Goal: Task Accomplishment & Management: Use online tool/utility

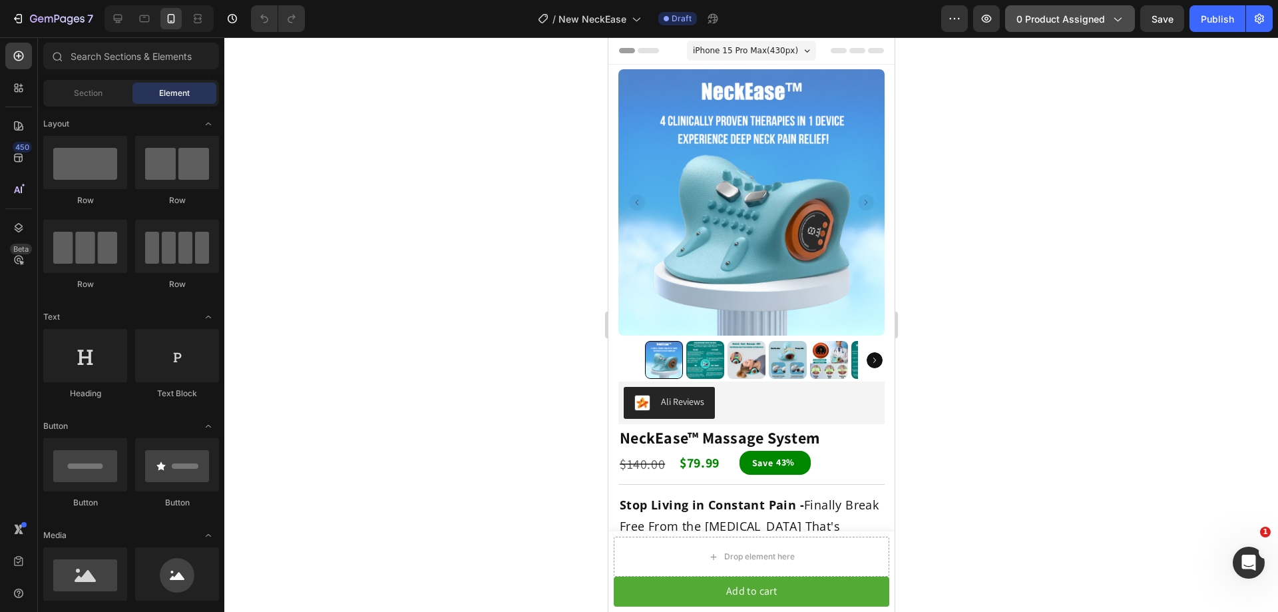
click at [1109, 19] on div "0 product assigned" at bounding box center [1070, 19] width 107 height 14
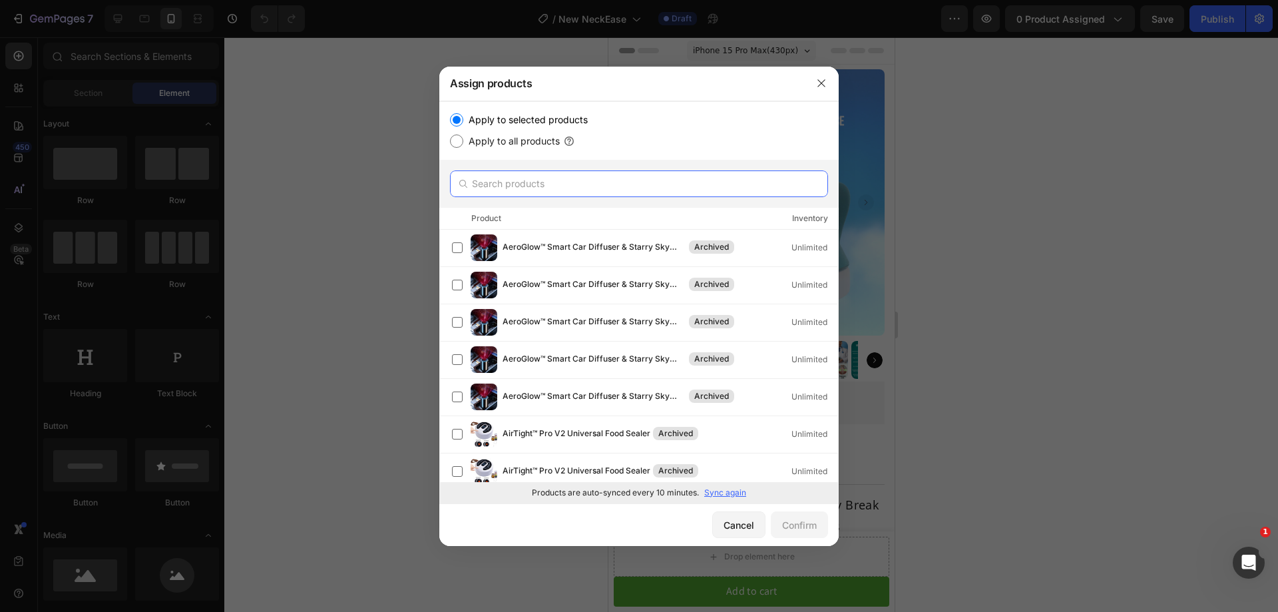
click at [620, 196] on input "text" at bounding box center [639, 183] width 378 height 27
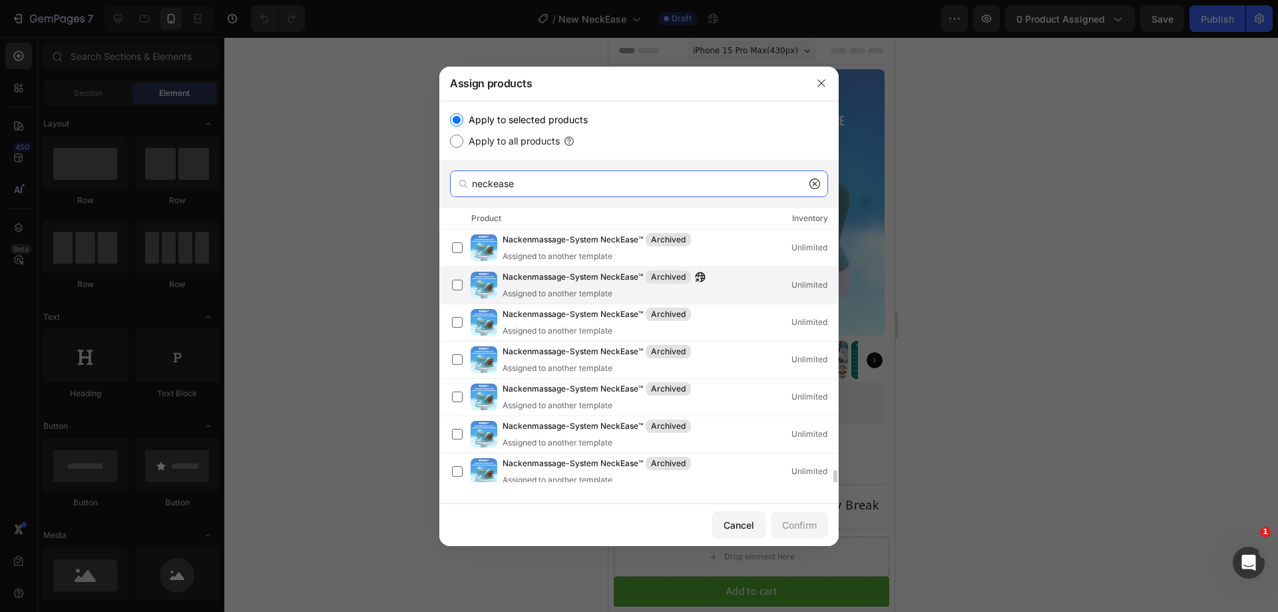
scroll to position [147, 0]
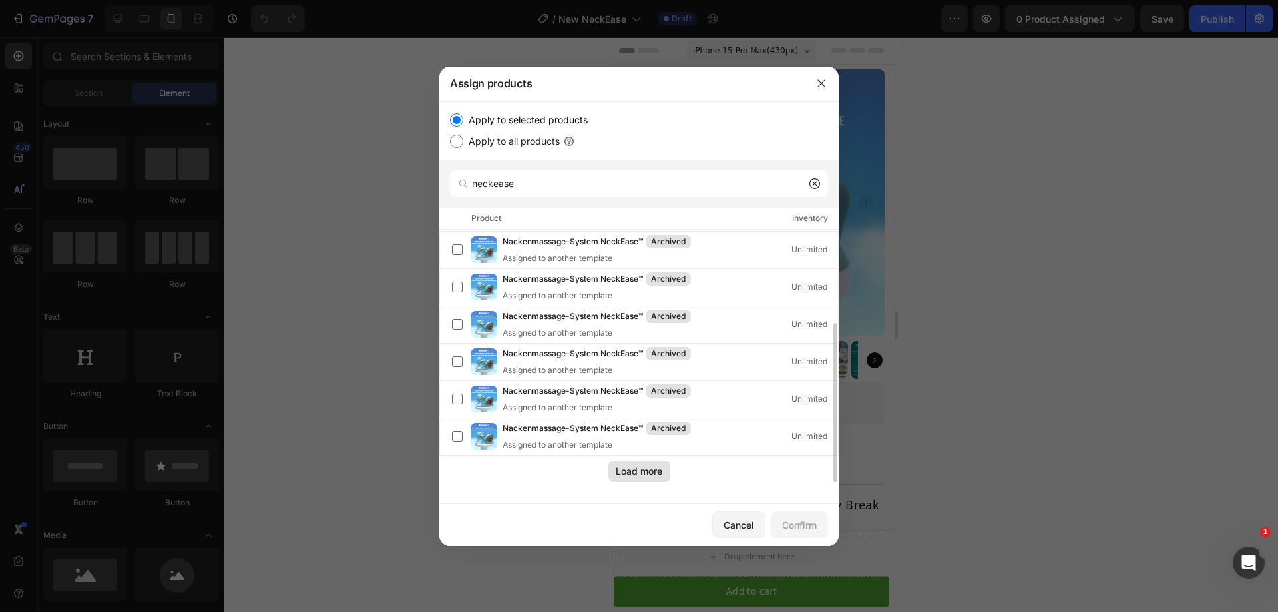
click at [637, 468] on div "Load more" at bounding box center [639, 471] width 47 height 14
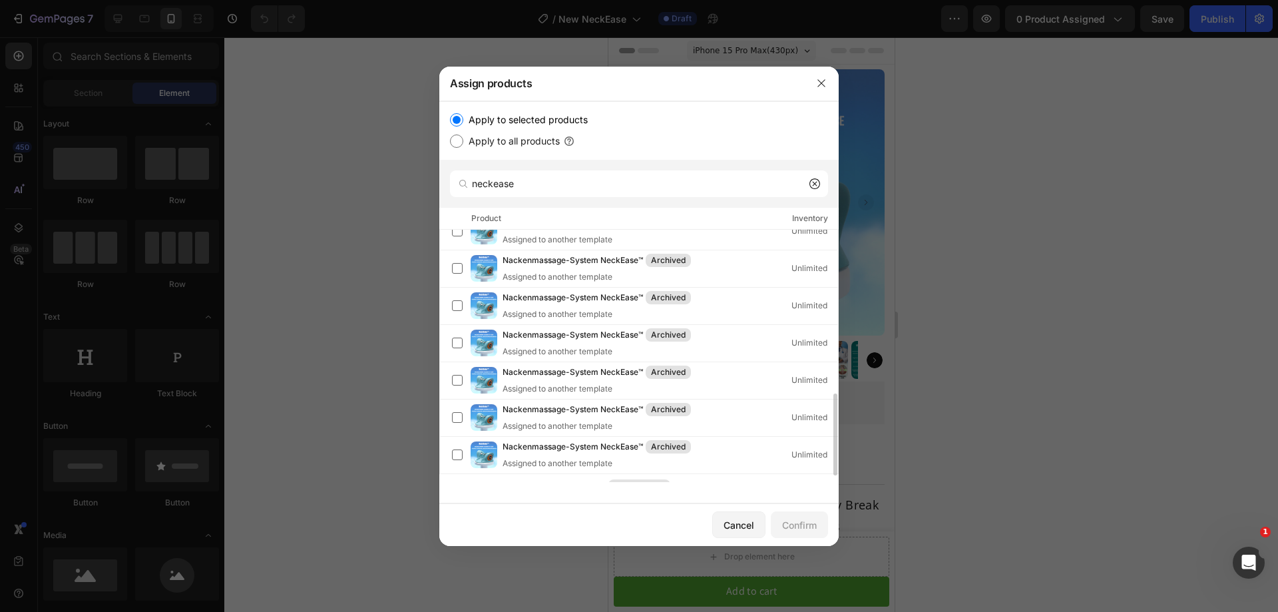
scroll to position [520, 0]
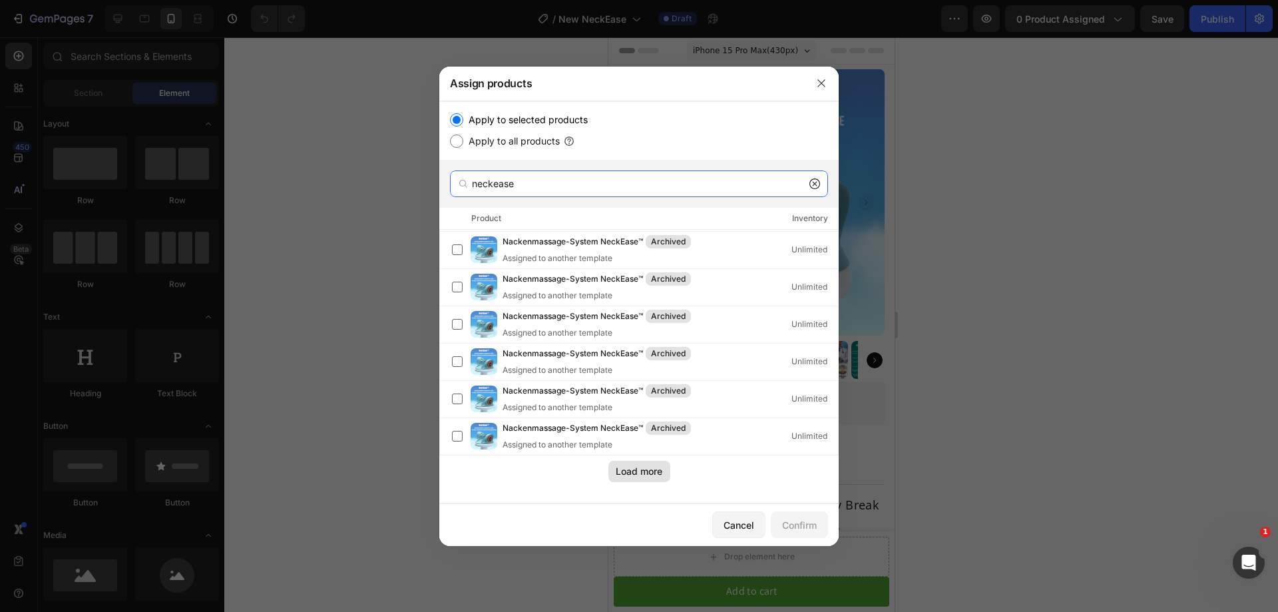
click at [549, 188] on input "neckease" at bounding box center [639, 183] width 378 height 27
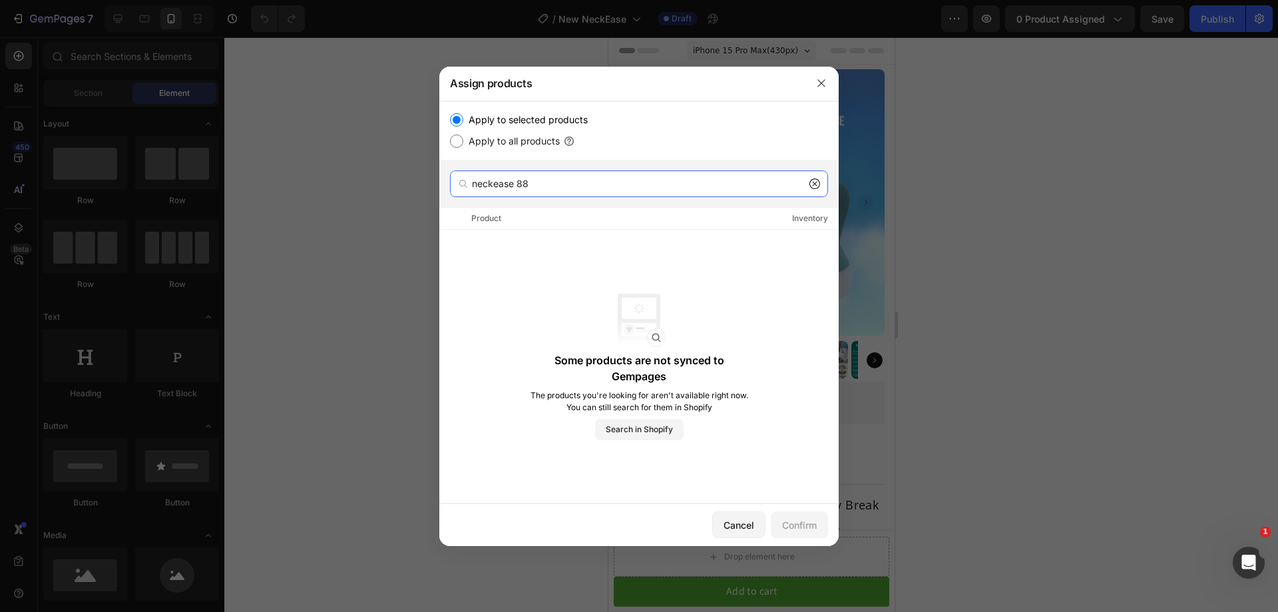
click at [499, 184] on input "neckease 88" at bounding box center [639, 183] width 378 height 27
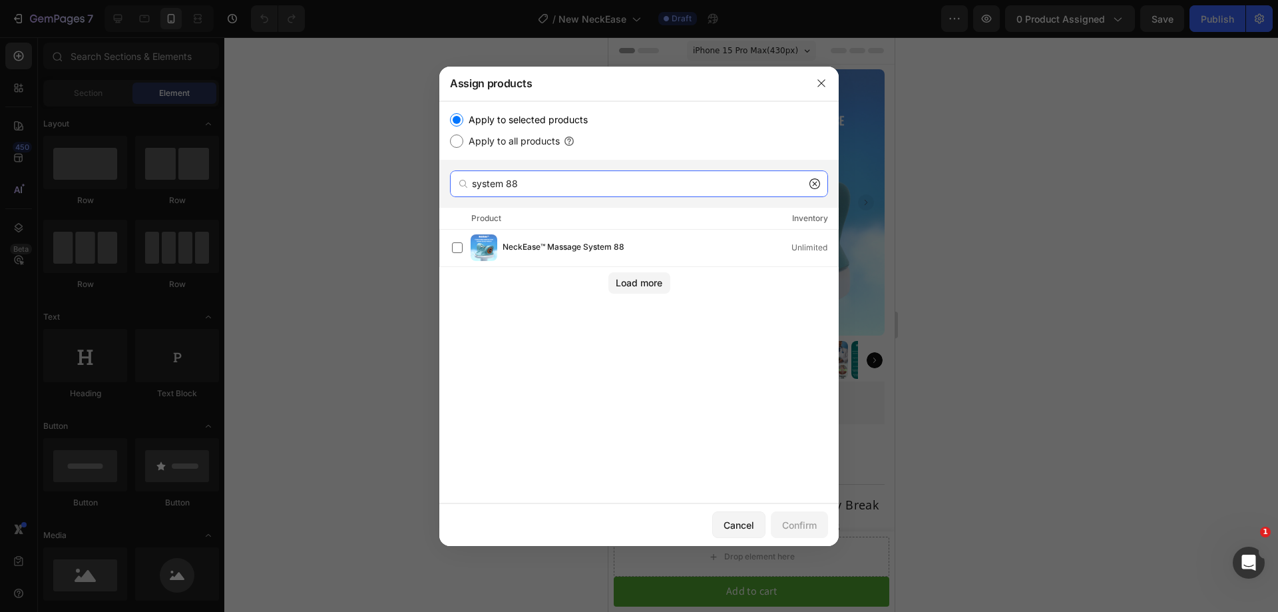
click at [558, 185] on input "system 88" at bounding box center [639, 183] width 378 height 27
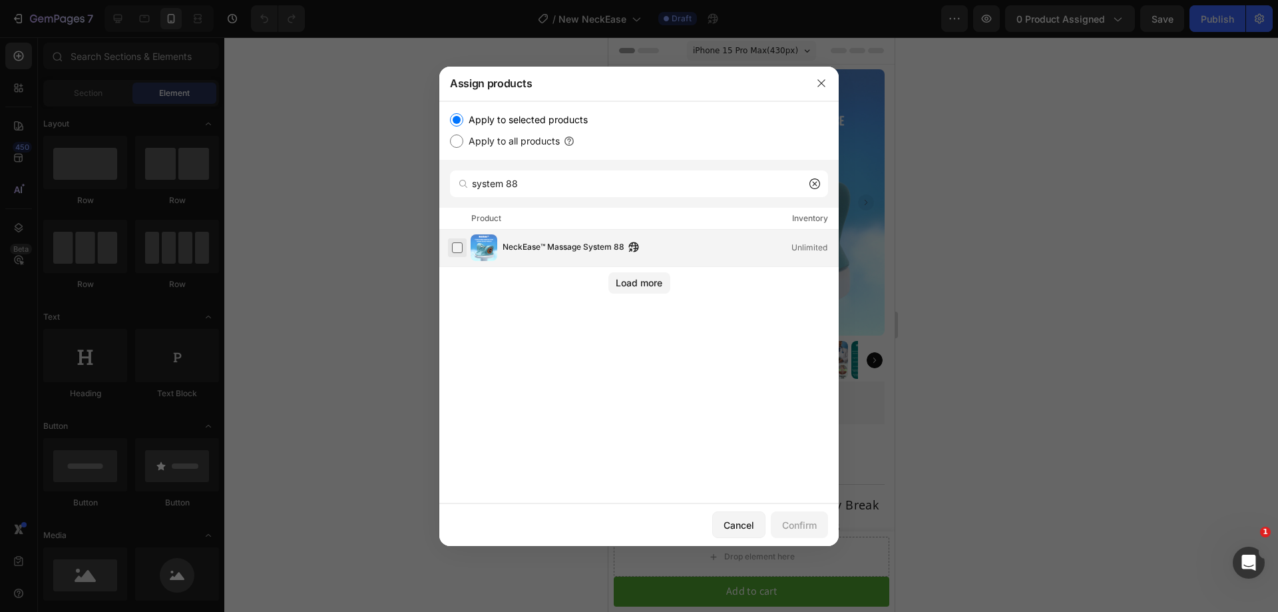
click at [455, 242] on label at bounding box center [457, 247] width 11 height 11
click at [537, 184] on input "system 88" at bounding box center [639, 183] width 378 height 27
click at [456, 247] on label at bounding box center [457, 247] width 11 height 11
click at [537, 186] on input "system 89" at bounding box center [639, 183] width 378 height 27
click at [537, 186] on input "system 88" at bounding box center [639, 183] width 378 height 27
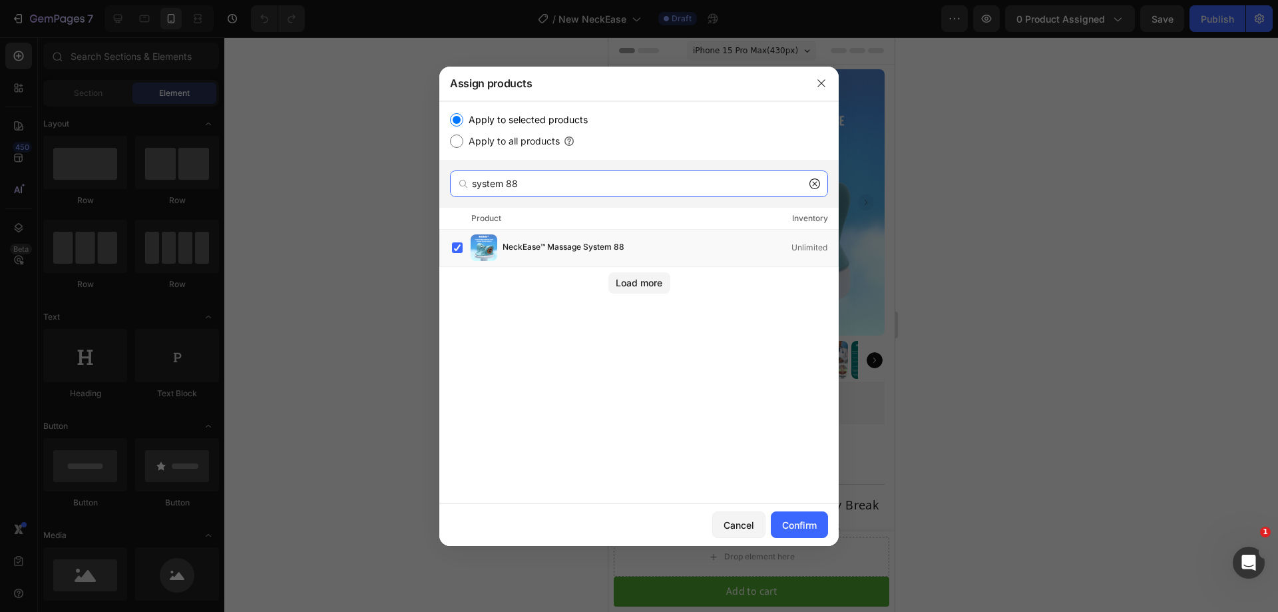
click at [537, 186] on input "system 88" at bounding box center [639, 183] width 378 height 27
click at [456, 246] on label at bounding box center [457, 247] width 11 height 11
click at [549, 185] on input "system 90" at bounding box center [639, 183] width 378 height 27
click at [452, 246] on label at bounding box center [457, 247] width 11 height 11
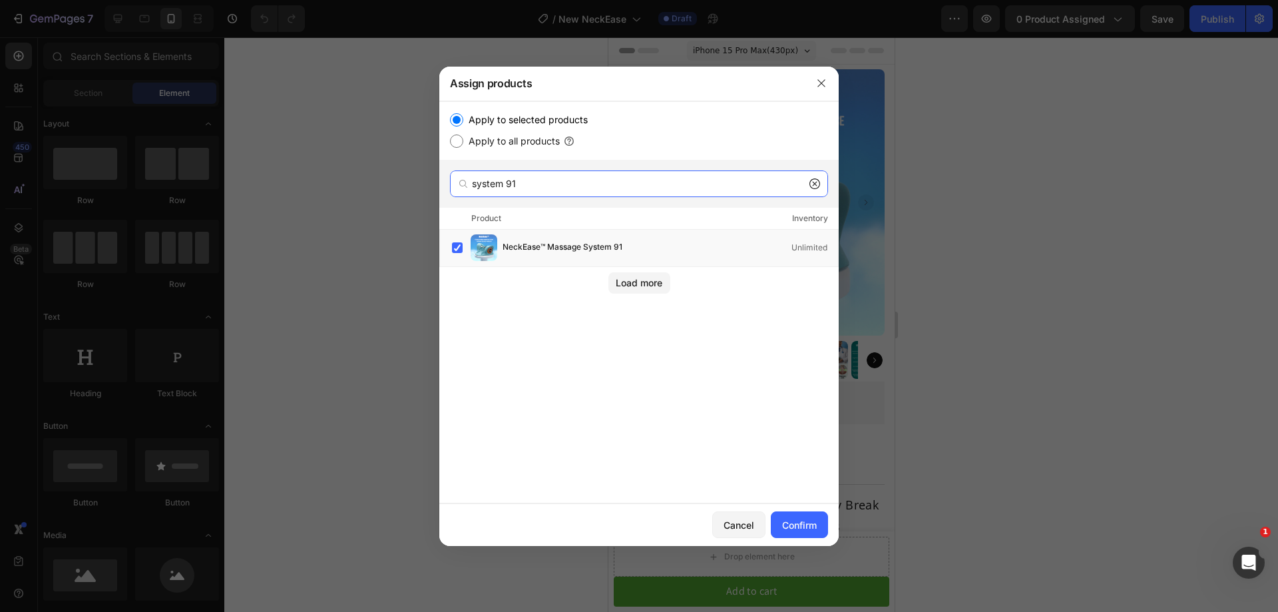
click at [536, 186] on input "system 91" at bounding box center [639, 183] width 378 height 27
click at [456, 246] on label at bounding box center [457, 247] width 11 height 11
click at [545, 182] on input "system 92" at bounding box center [639, 183] width 378 height 27
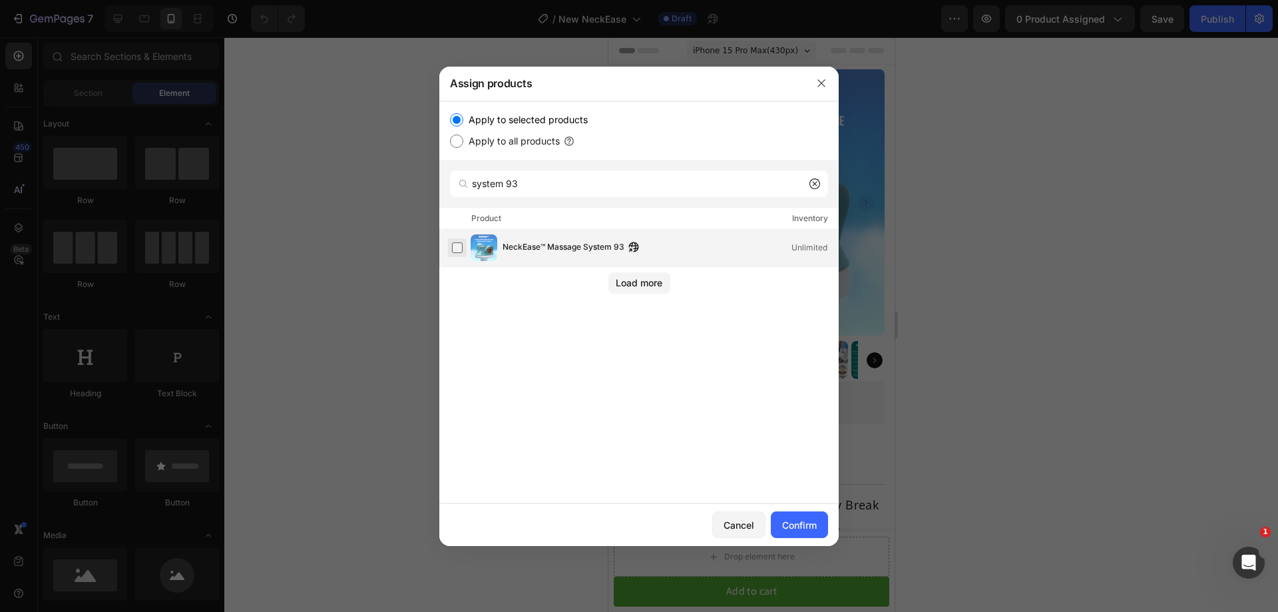
click at [459, 250] on label at bounding box center [457, 247] width 11 height 11
click at [548, 180] on input "system 93" at bounding box center [639, 183] width 378 height 27
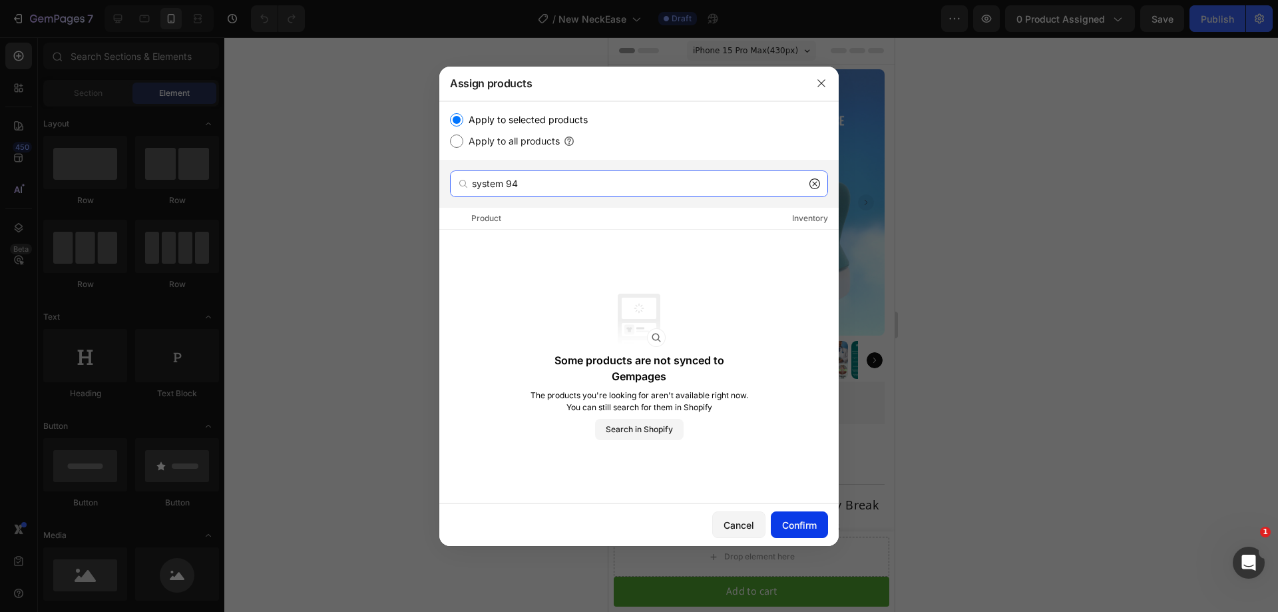
type input "system 94"
click at [801, 519] on div "Confirm" at bounding box center [799, 525] width 35 height 14
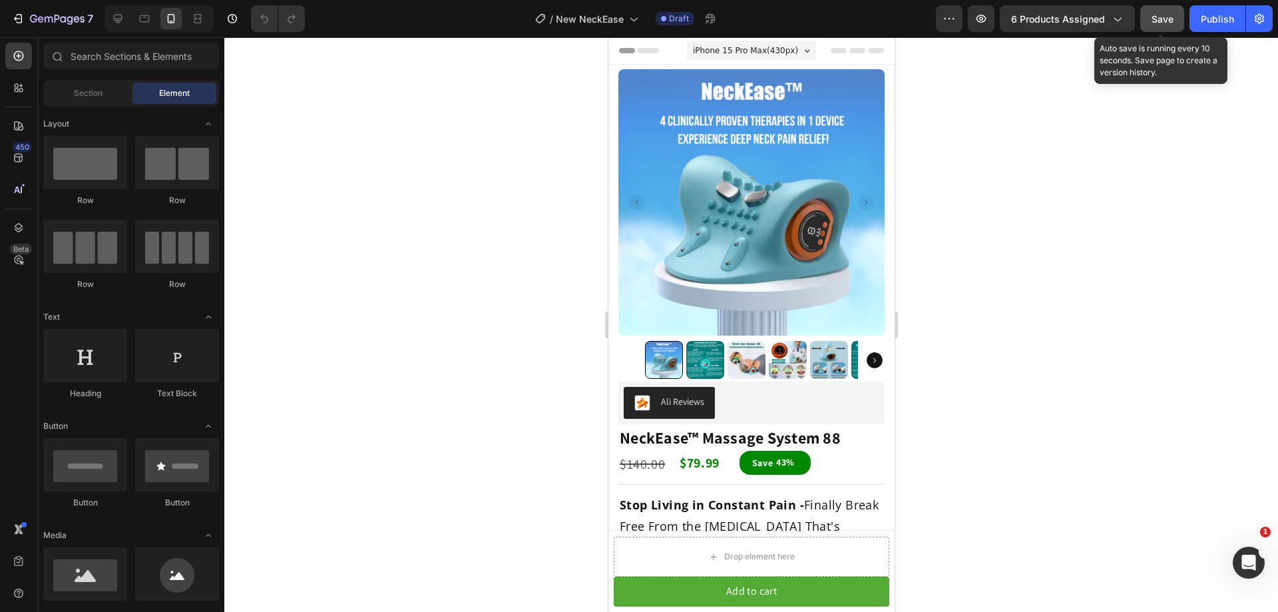
click at [1170, 28] on button "Save" at bounding box center [1163, 18] width 44 height 27
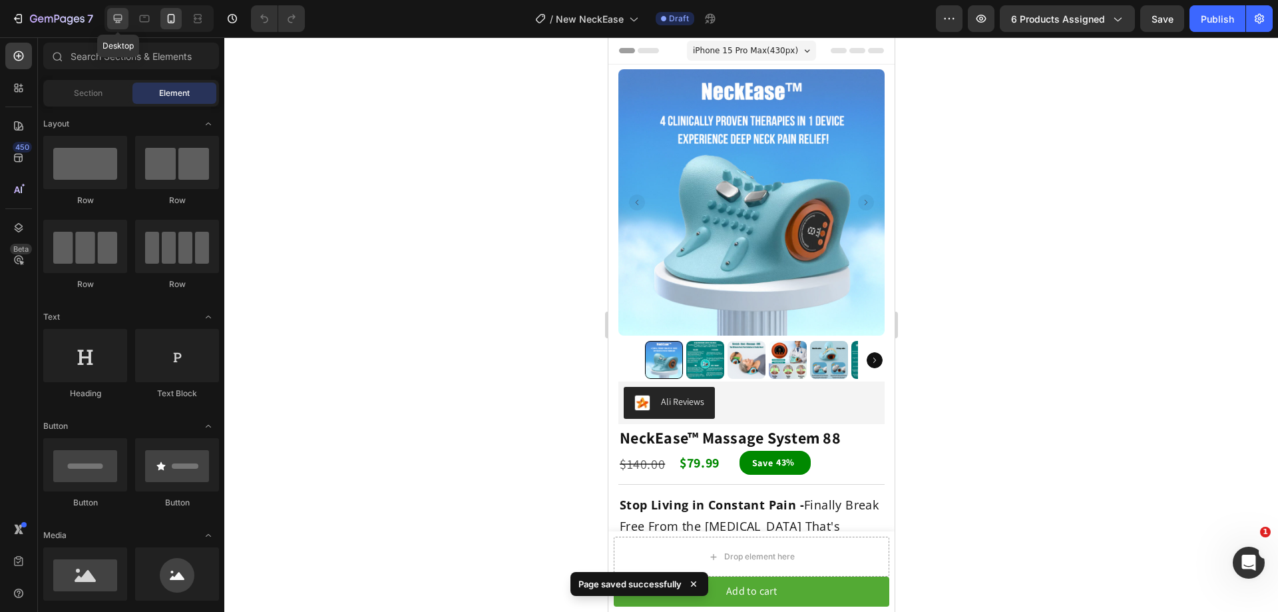
click at [119, 9] on div at bounding box center [117, 18] width 21 height 21
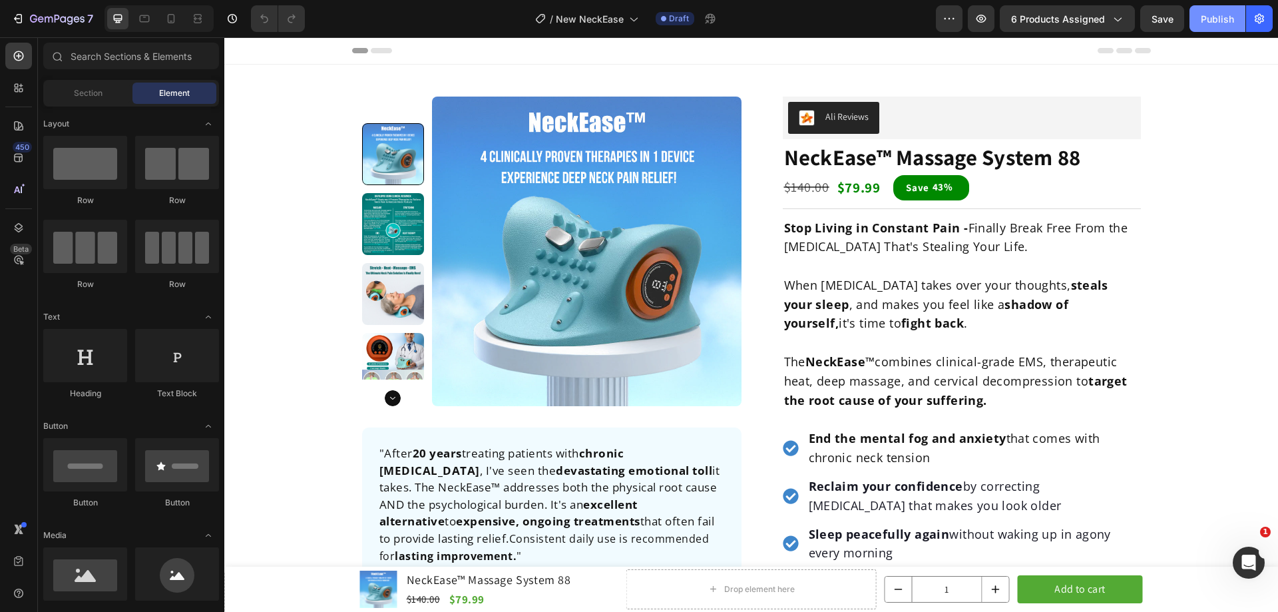
click at [1199, 19] on button "Publish" at bounding box center [1218, 18] width 56 height 27
click at [168, 26] on div at bounding box center [170, 18] width 21 height 21
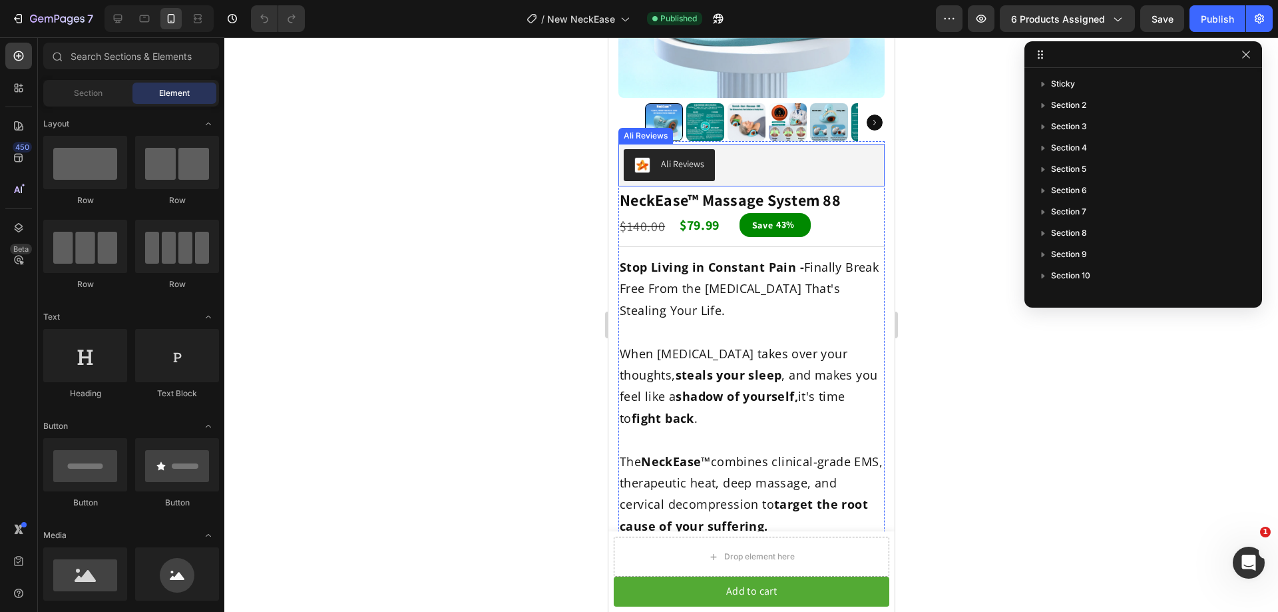
scroll to position [444, 0]
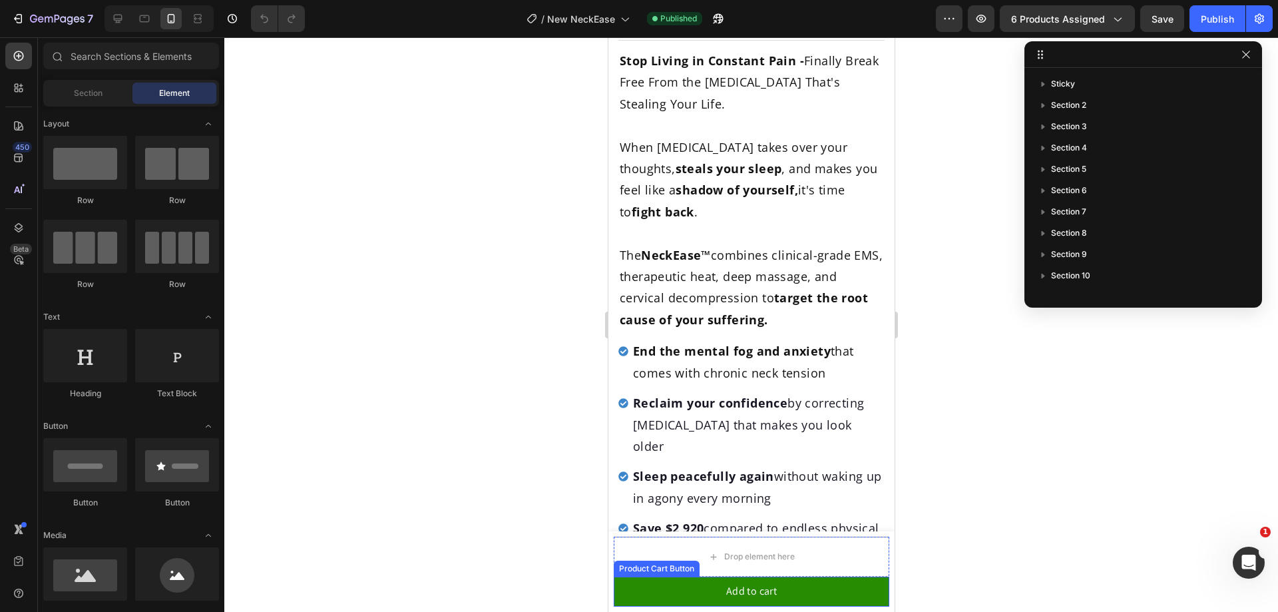
click at [800, 583] on button "Add to cart" at bounding box center [751, 592] width 276 height 30
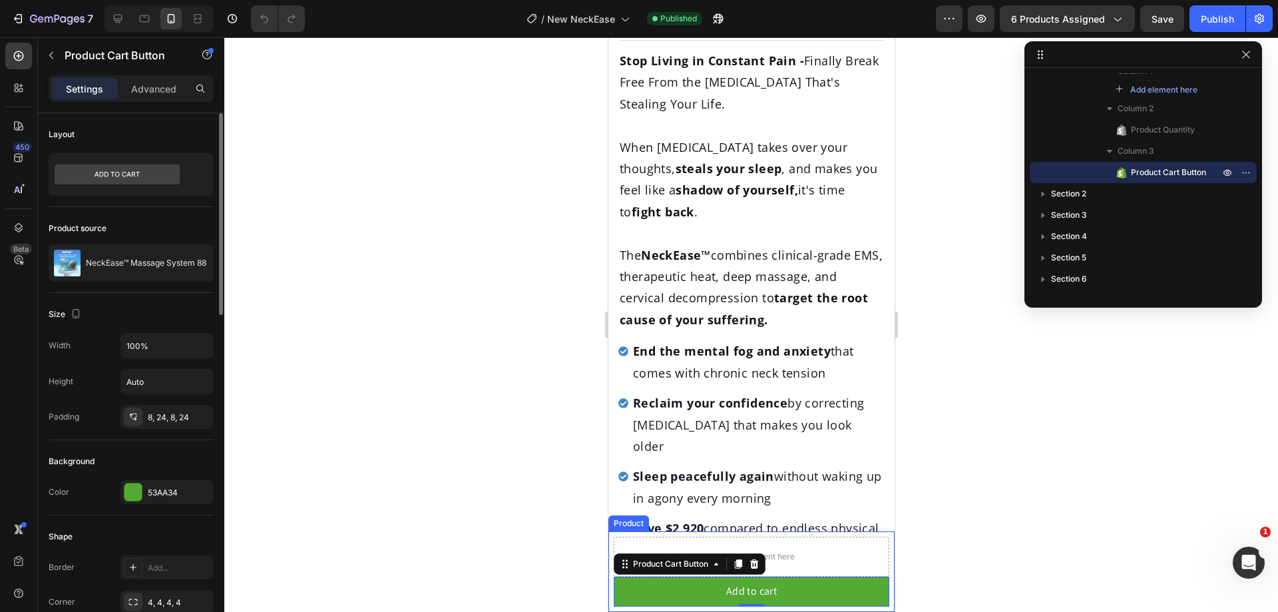
scroll to position [266, 0]
